Goal: Information Seeking & Learning: Understand process/instructions

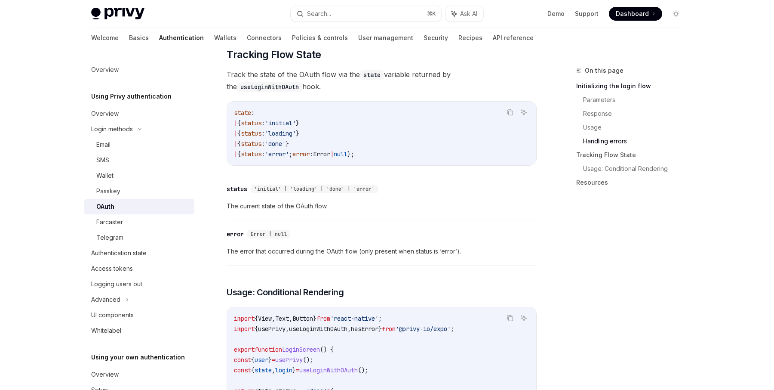
scroll to position [1271, 0]
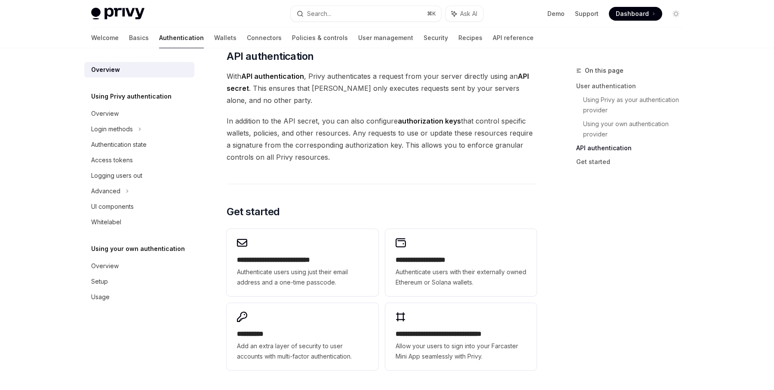
scroll to position [546, 0]
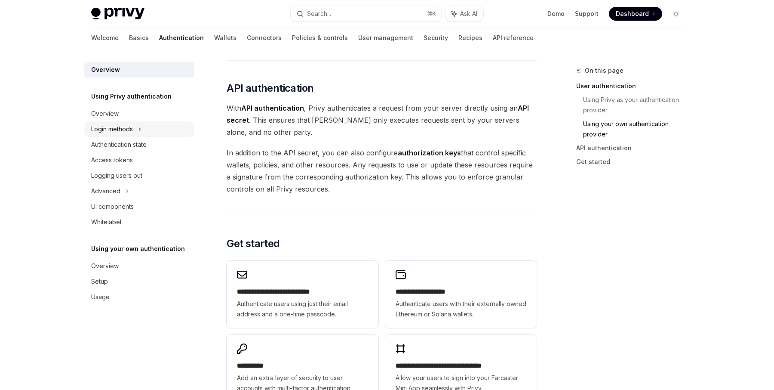
click at [138, 130] on icon at bounding box center [139, 129] width 3 height 10
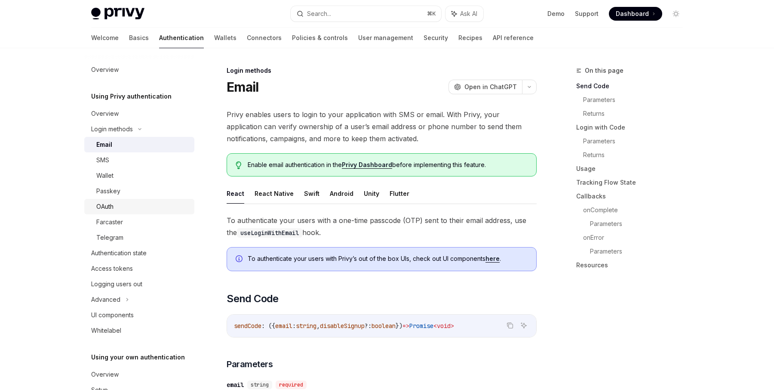
click at [122, 204] on div "OAuth" at bounding box center [142, 206] width 93 height 10
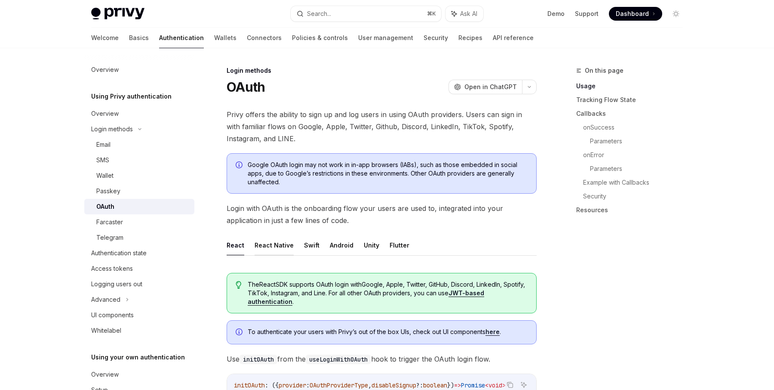
click at [285, 242] on button "React Native" at bounding box center [274, 245] width 39 height 20
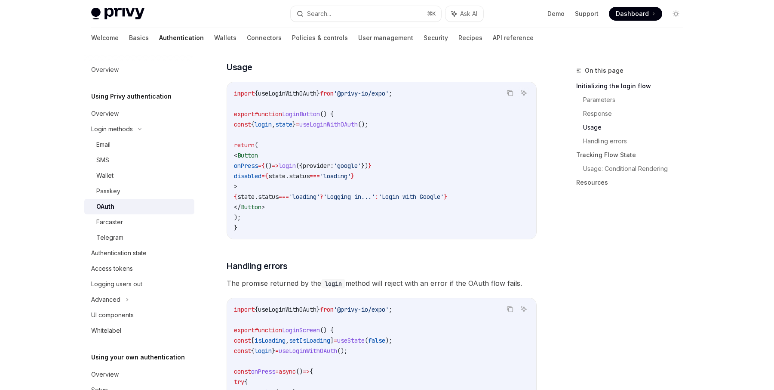
scroll to position [572, 0]
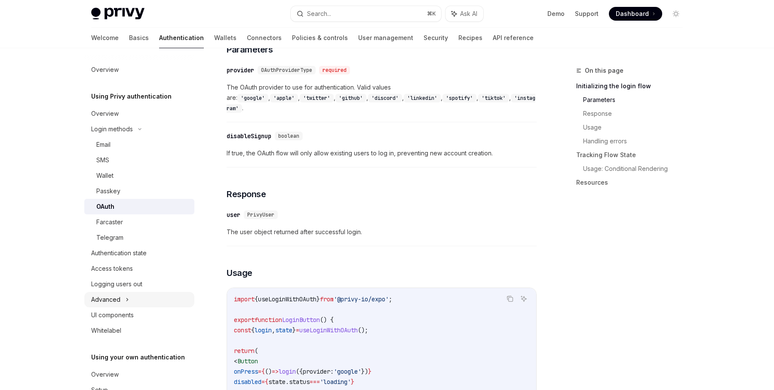
click at [126, 297] on icon at bounding box center [127, 299] width 3 height 10
click at [125, 297] on div "Advanced" at bounding box center [139, 298] width 110 height 15
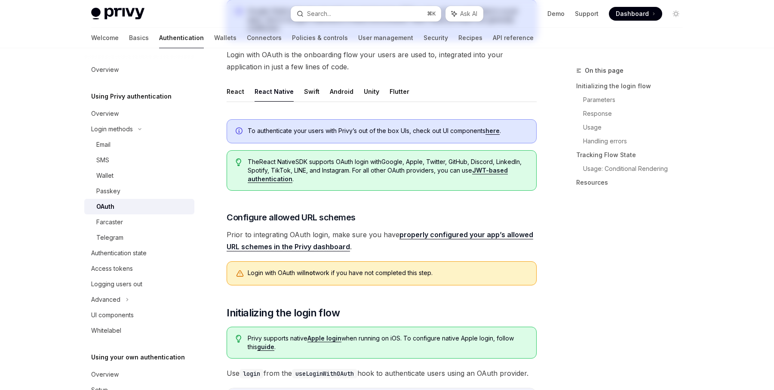
scroll to position [0, 0]
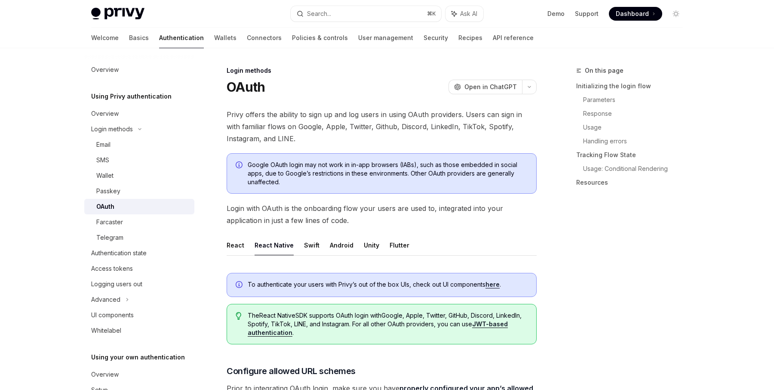
click at [124, 95] on h5 "Using Privy authentication" at bounding box center [131, 96] width 80 height 10
click at [112, 206] on div "OAuth" at bounding box center [105, 206] width 18 height 10
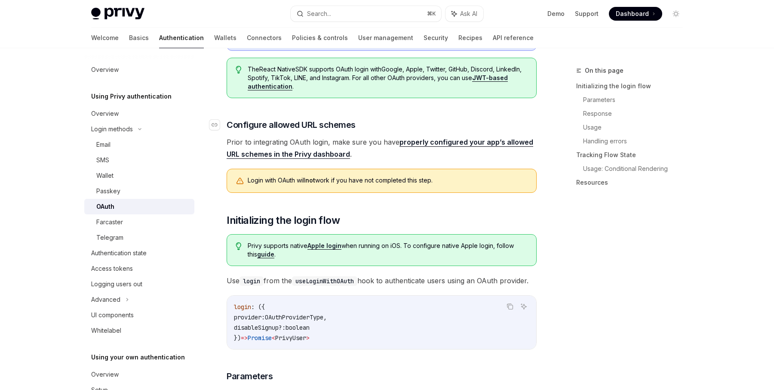
scroll to position [248, 0]
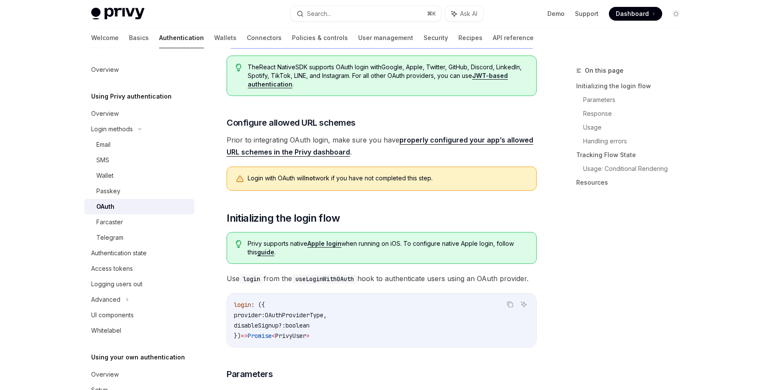
click at [257, 250] on link "guide" at bounding box center [265, 252] width 17 height 8
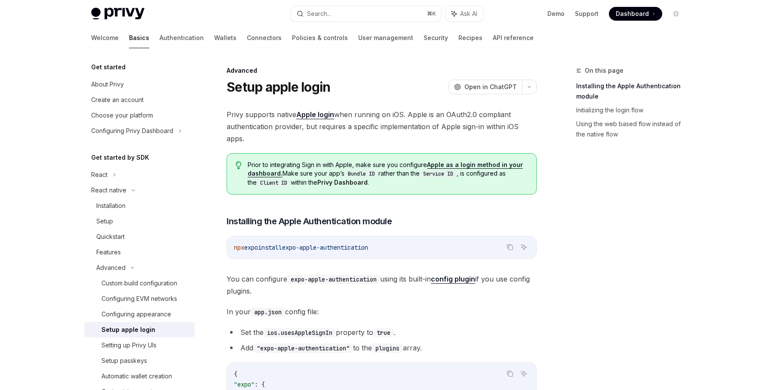
click at [444, 163] on link "Apple as a login method in your dashboard." at bounding box center [385, 169] width 275 height 16
type textarea "*"
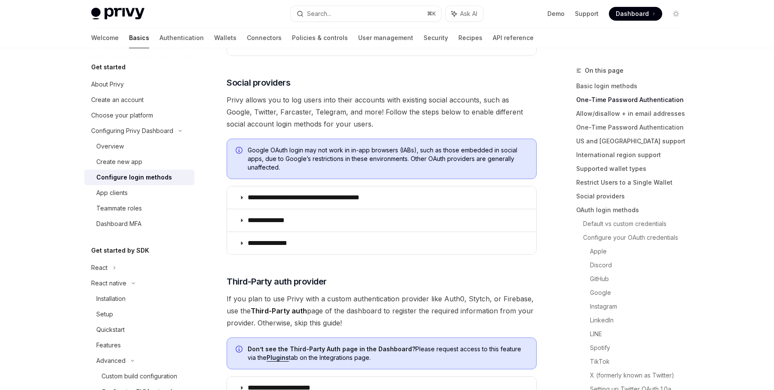
scroll to position [253, 0]
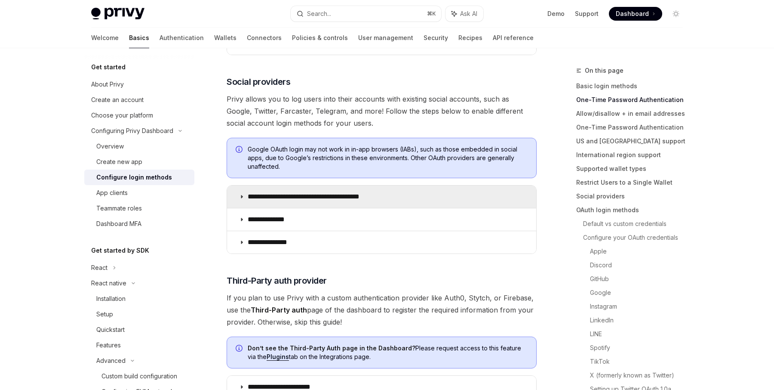
click at [280, 198] on p "**********" at bounding box center [319, 196] width 142 height 9
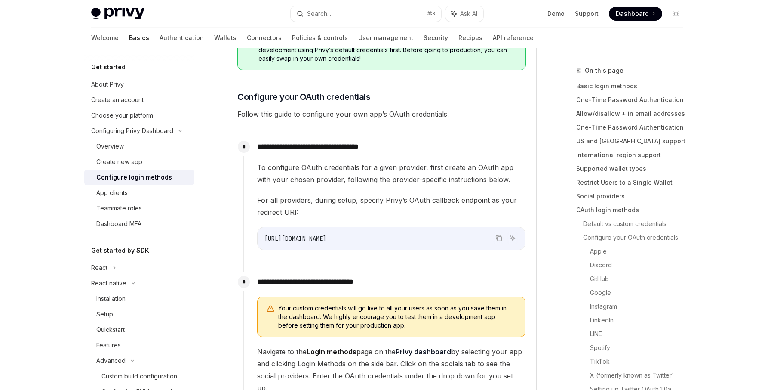
scroll to position [736, 0]
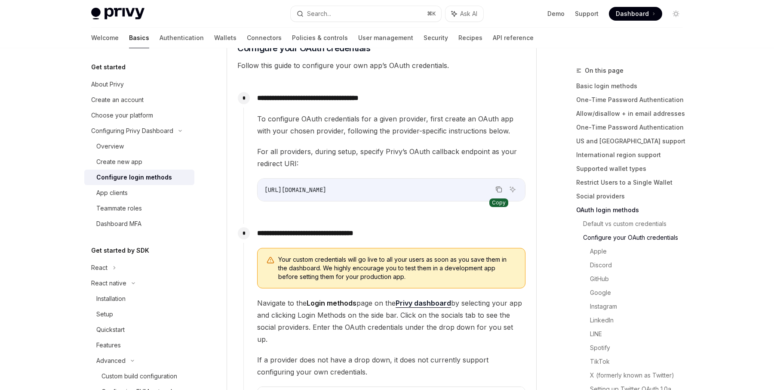
click at [501, 189] on icon "Copy the contents from the code block" at bounding box center [498, 189] width 7 height 7
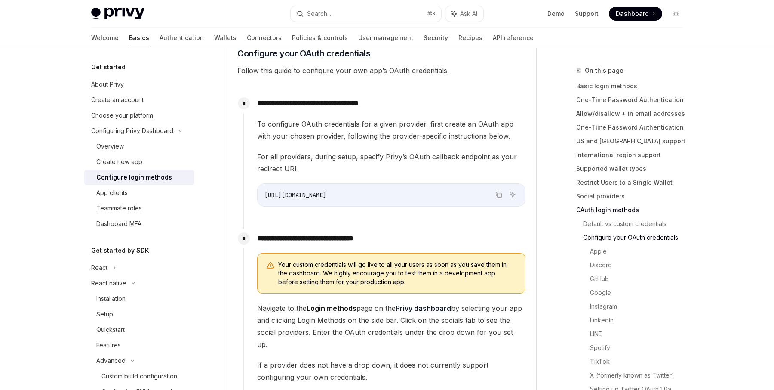
scroll to position [719, 0]
